Goal: Task Accomplishment & Management: Use online tool/utility

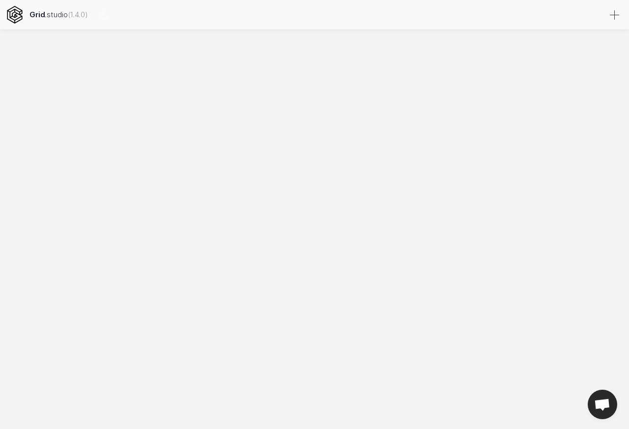
select select
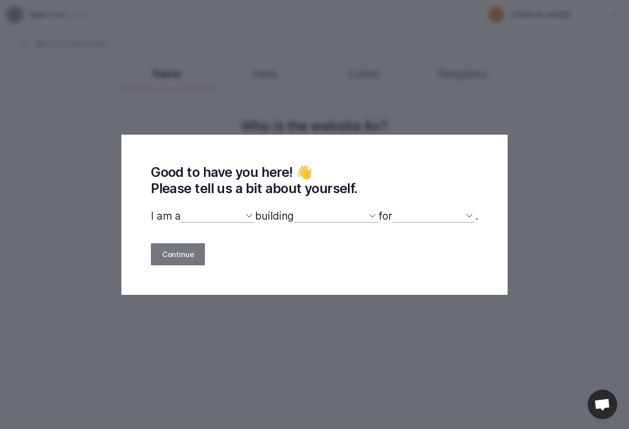
click at [211, 213] on select "designer developer marketer entrepreneur maker person" at bounding box center [217, 216] width 75 height 13
select select "other"
click at [180, 210] on select "designer developer marketer entrepreneur maker person" at bounding box center [217, 216] width 75 height 13
select select
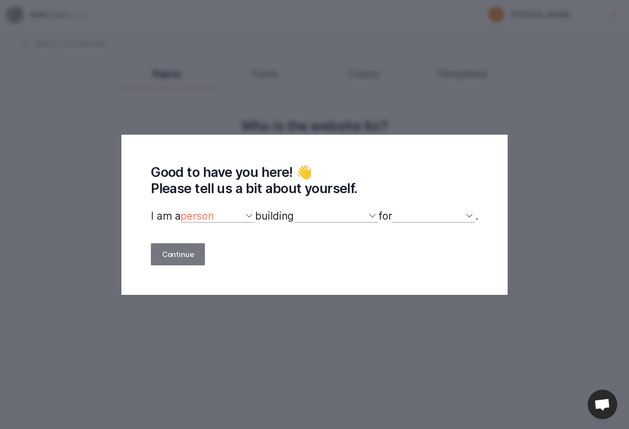
click at [344, 222] on select "a website(s) a portfolio a webshop(s) experiments something else" at bounding box center [336, 216] width 85 height 13
select select "website"
click at [294, 210] on select "a website(s) a portfolio a webshop(s) experiments something else" at bounding box center [336, 216] width 85 height 13
click at [466, 216] on select "myself our company a client a friend clients my dog (other)" at bounding box center [433, 216] width 83 height 13
select select "self"
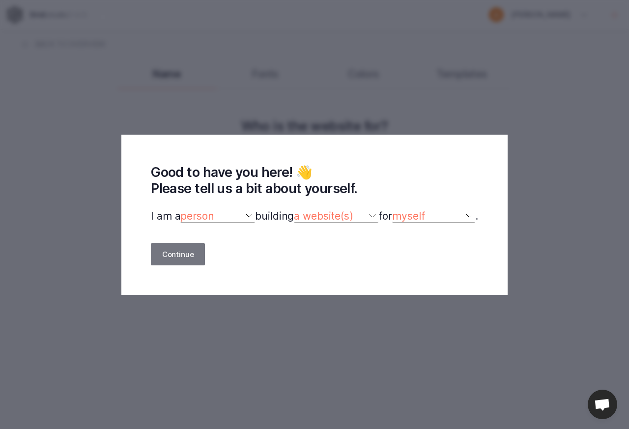
click at [398, 210] on select "myself our company a client a friend clients my dog (other)" at bounding box center [433, 216] width 83 height 13
click at [175, 259] on button "Continue" at bounding box center [178, 254] width 54 height 22
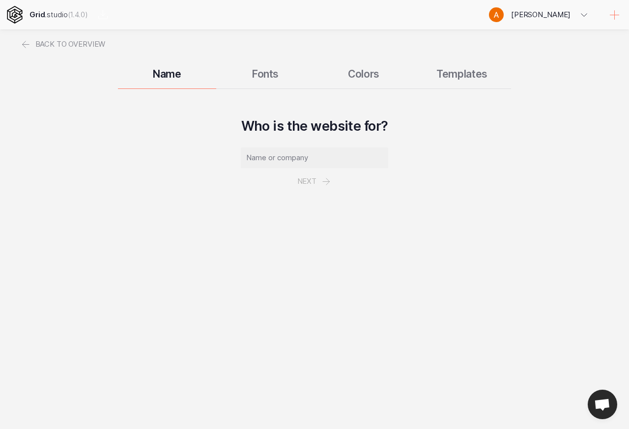
click at [288, 160] on input "text" at bounding box center [314, 157] width 147 height 21
type input "Д"
type input "Love Italy Club"
click at [308, 180] on button "Next" at bounding box center [314, 181] width 57 height 27
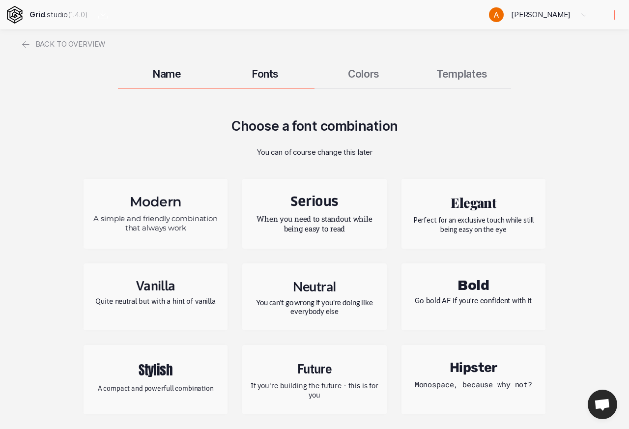
click at [158, 211] on div "Modern A simple and friendly combination that always work" at bounding box center [156, 214] width 144 height 70
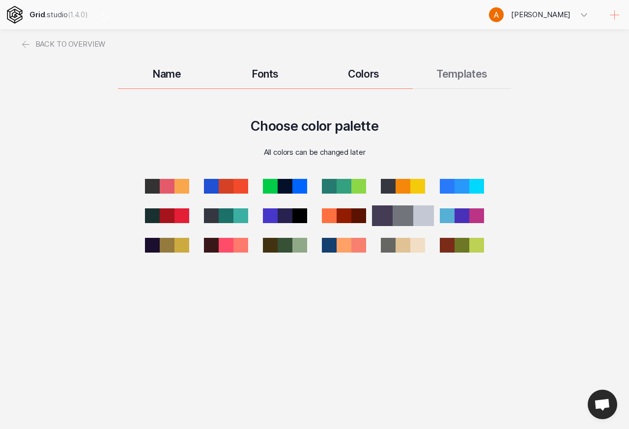
click at [407, 220] on div at bounding box center [403, 215] width 21 height 21
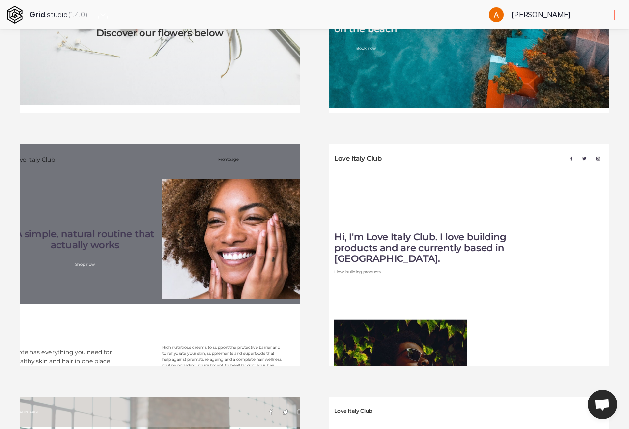
scroll to position [98, 0]
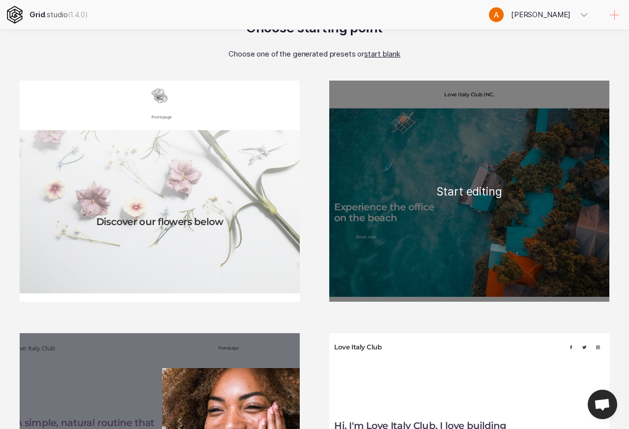
click at [471, 195] on div "Love Italy Club INC. Experience the office on the beach Book now Boat access Pr…" at bounding box center [469, 191] width 280 height 221
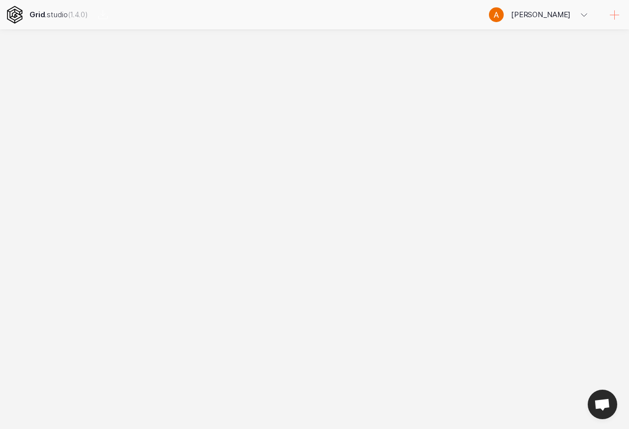
scroll to position [0, 0]
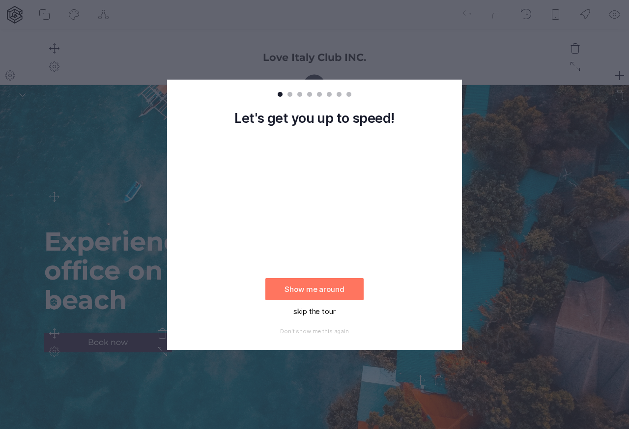
click at [313, 314] on button "skip the tour" at bounding box center [314, 311] width 98 height 22
